Goal: Information Seeking & Learning: Learn about a topic

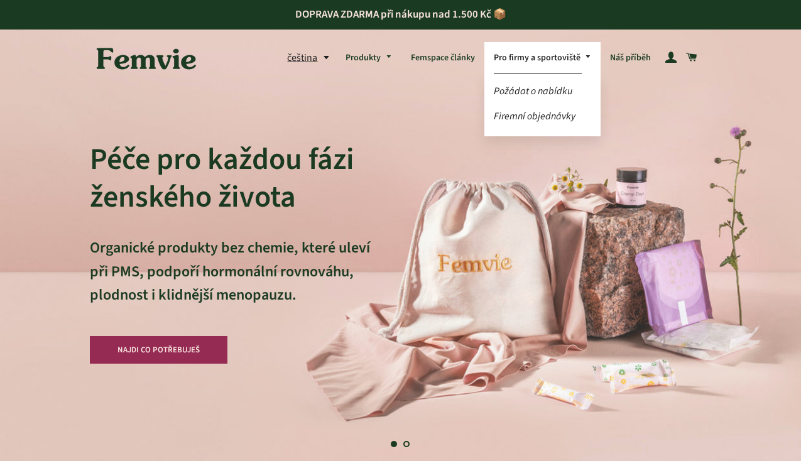
click at [513, 53] on link "Pro firmy a sportoviště" at bounding box center [542, 58] width 117 height 33
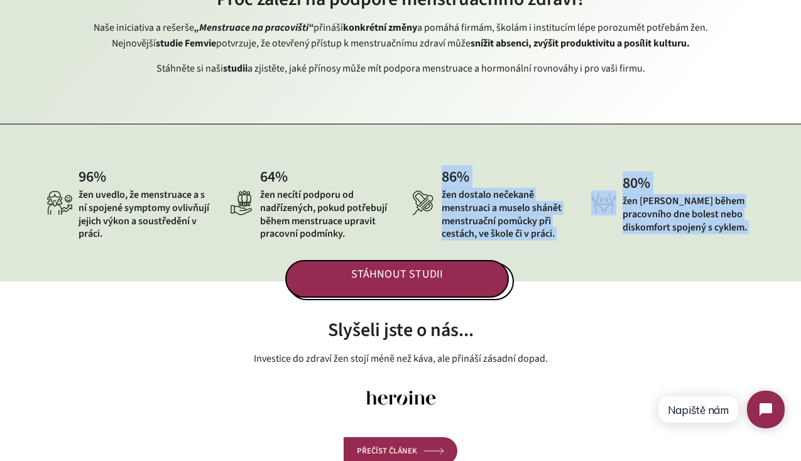
drag, startPoint x: 549, startPoint y: 234, endPoint x: 443, endPoint y: 177, distance: 120.6
click at [443, 177] on div "96 % žen uvedlo, že menstruace a s ní spojené symptomy ovlivňují jejich výkon a…" at bounding box center [400, 203] width 801 height 158
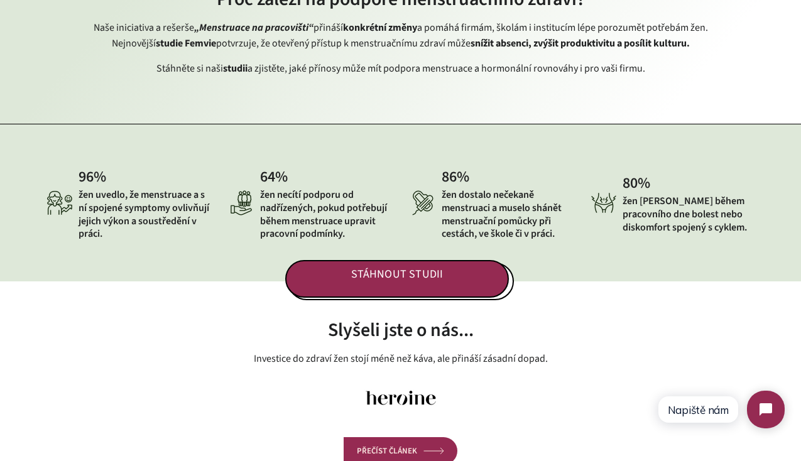
click at [437, 175] on div "86 % žen dostalo nečekaně menstruaci a muselo shánět menstruační pomůcky při ce…" at bounding box center [491, 203] width 163 height 76
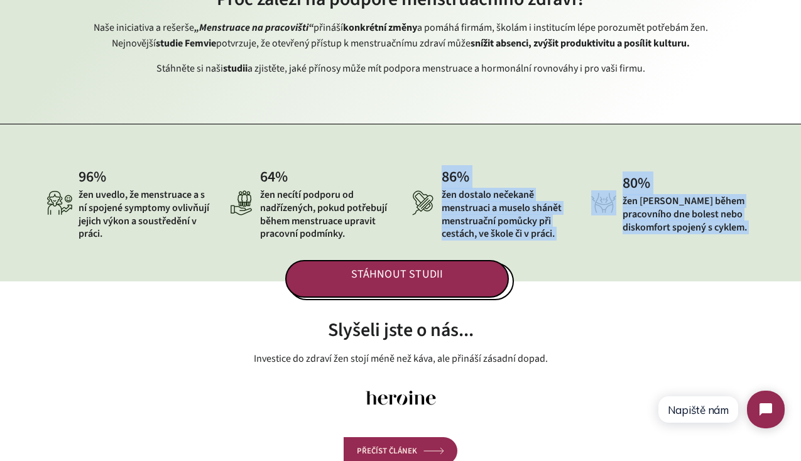
drag, startPoint x: 436, startPoint y: 171, endPoint x: 552, endPoint y: 227, distance: 129.0
click at [552, 227] on div "96 % žen uvedlo, že menstruace a s ní spojené symptomy ovlivňují jejich výkon a…" at bounding box center [400, 203] width 801 height 158
copy div "86 % žen dostalo nečekaně menstruaci a muselo shánět menstruační pomůcky při ce…"
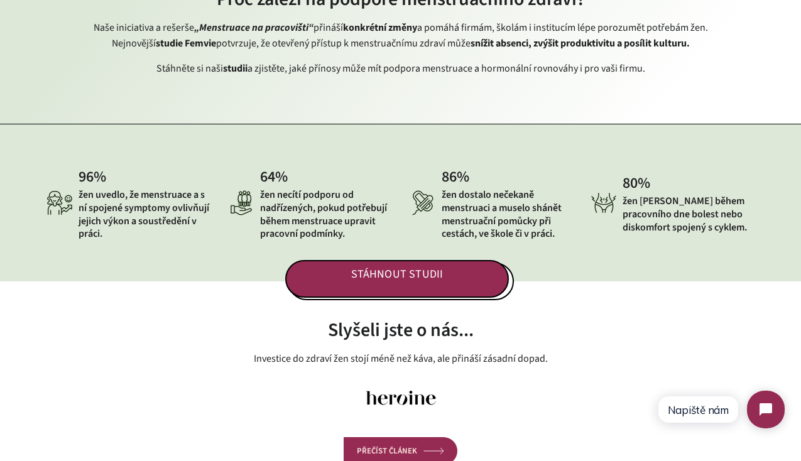
click at [595, 337] on h2 "Slyšeli jste o nás..." at bounding box center [401, 330] width 622 height 23
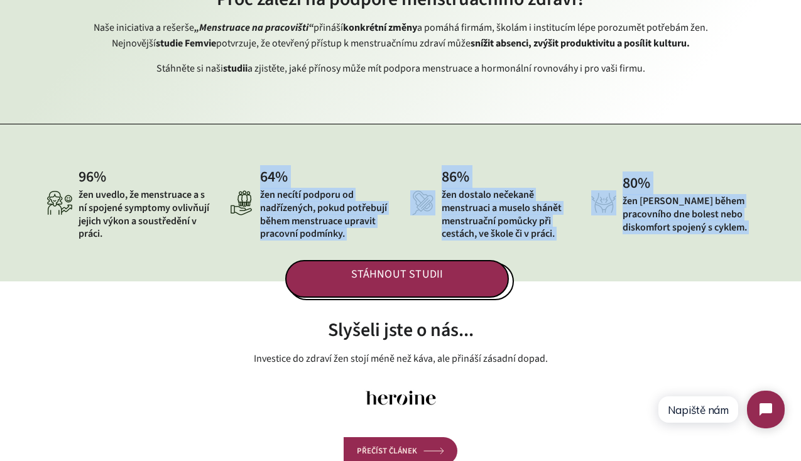
drag, startPoint x: 341, startPoint y: 231, endPoint x: 263, endPoint y: 179, distance: 93.7
click at [263, 179] on div "96 % žen uvedlo, že menstruace a s ní spojené symptomy ovlivňují jejich výkon a…" at bounding box center [400, 203] width 801 height 158
copy div "64 % žen necítí podporu od nadřízených, pokud potřebují během menstruace upravi…"
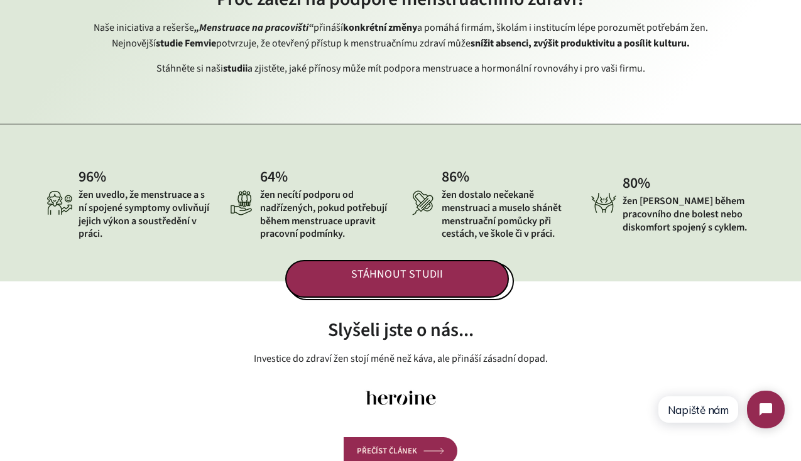
click at [672, 322] on h2 "Slyšeli jste o nás..." at bounding box center [401, 330] width 622 height 23
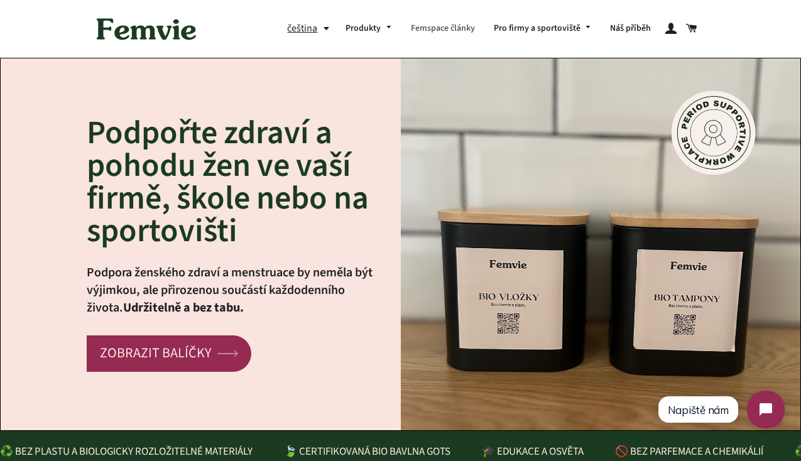
click at [471, 29] on link "Femspace články" at bounding box center [442, 29] width 83 height 33
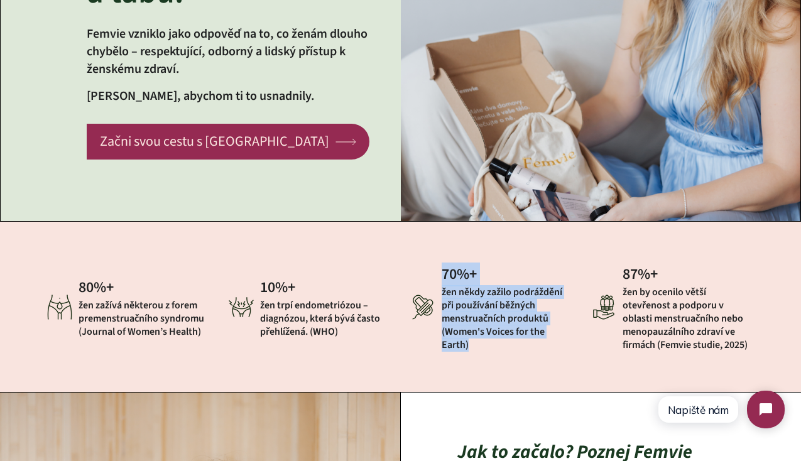
drag, startPoint x: 472, startPoint y: 346, endPoint x: 440, endPoint y: 278, distance: 75.9
click at [440, 278] on div "70 %+ žen někdy zažilo podráždění při používání běžných menstruačních produktů …" at bounding box center [491, 307] width 163 height 89
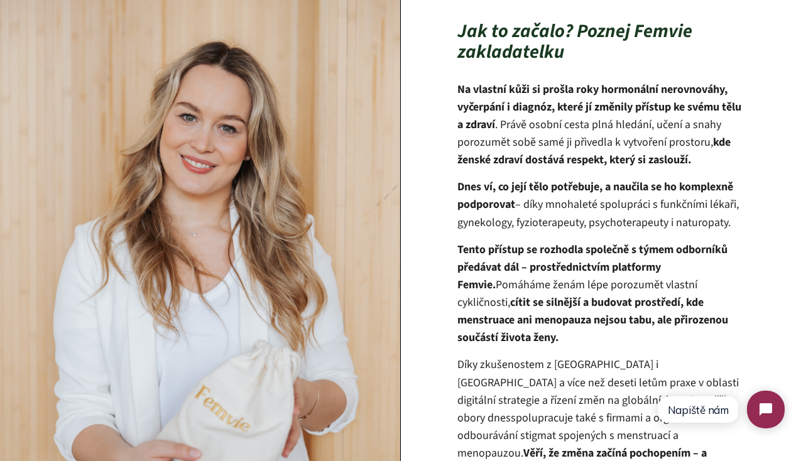
scroll to position [630, 0]
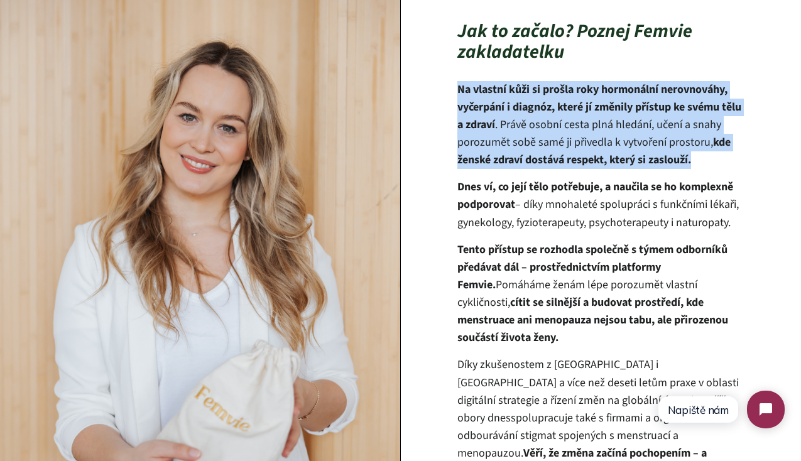
drag, startPoint x: 694, startPoint y: 165, endPoint x: 451, endPoint y: 97, distance: 251.8
click at [451, 97] on div "Jak to začalo? Poznej Femvie zakladatelku Na vlastní kůži si prošla roky hormon…" at bounding box center [583, 275] width 364 height 508
copy p "Na vlastní kůži si prošla roky hormonální nerovnováhy, vyčerpání i diagnóz, kte…"
